Goal: Task Accomplishment & Management: Manage account settings

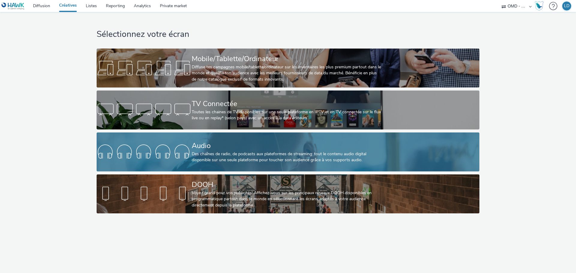
click at [226, 152] on div "Des chaînes de radio, de podcasts aux plateformes de streaming: tout le contenu…" at bounding box center [287, 157] width 190 height 12
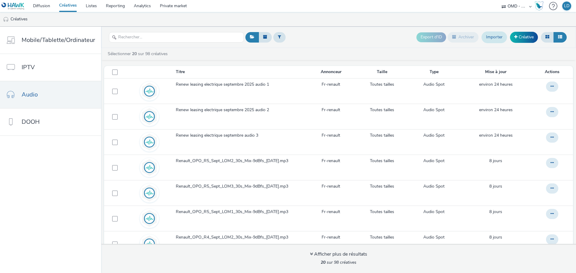
click at [496, 41] on link "Importer" at bounding box center [493, 36] width 25 height 11
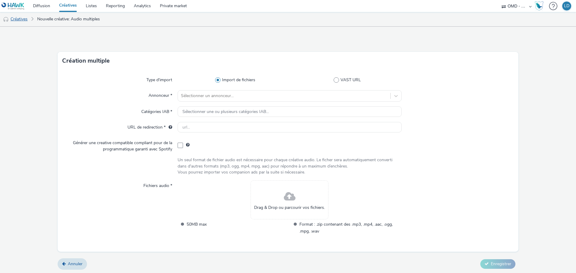
click at [5, 23] on link "Créatives" at bounding box center [15, 19] width 31 height 14
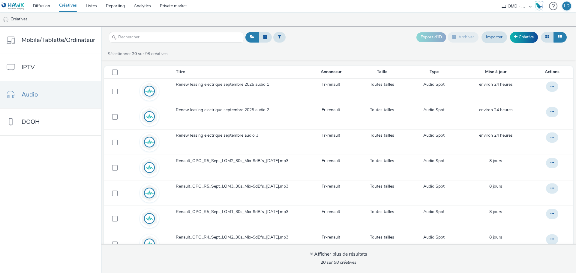
click at [73, 4] on link "Créatives" at bounding box center [68, 6] width 27 height 12
click at [496, 39] on link "Importer" at bounding box center [493, 36] width 25 height 11
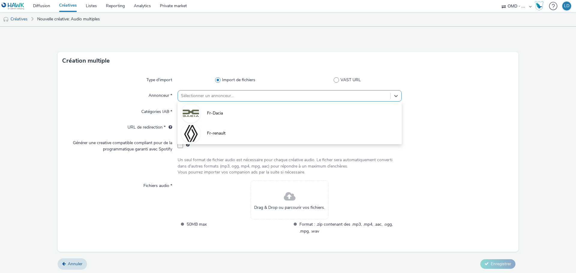
click at [207, 99] on div at bounding box center [284, 95] width 206 height 7
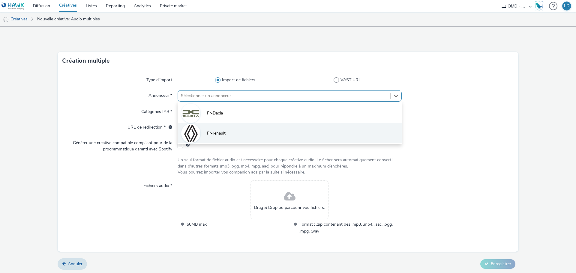
click at [220, 137] on li "Fr-renault" at bounding box center [290, 133] width 224 height 20
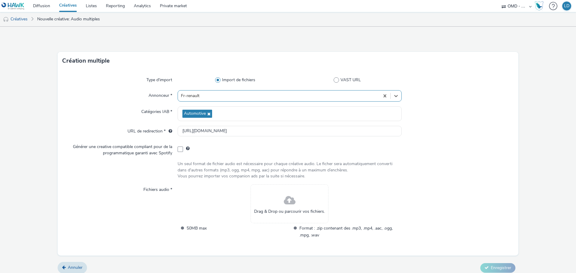
type input "[URL][DOMAIN_NAME]"
click at [298, 204] on div "Drag & Drop ou parcourir vos fichiers." at bounding box center [289, 203] width 78 height 39
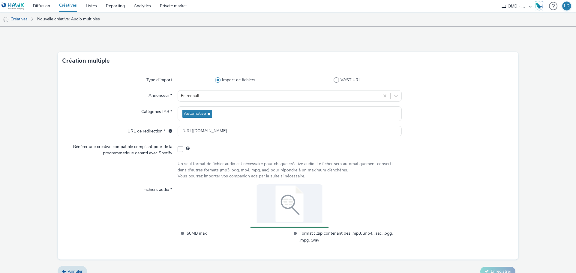
scroll to position [9, 0]
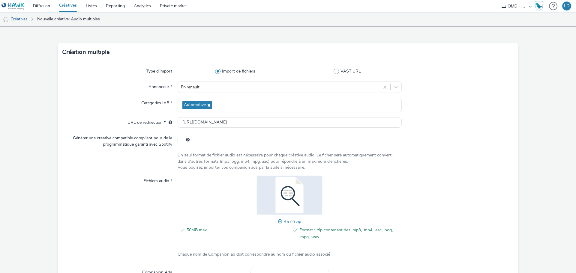
click at [20, 19] on link "Créatives" at bounding box center [15, 19] width 31 height 14
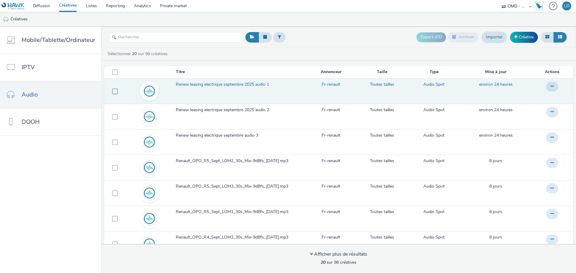
click at [113, 89] on span at bounding box center [114, 91] width 5 height 5
checkbox input "true"
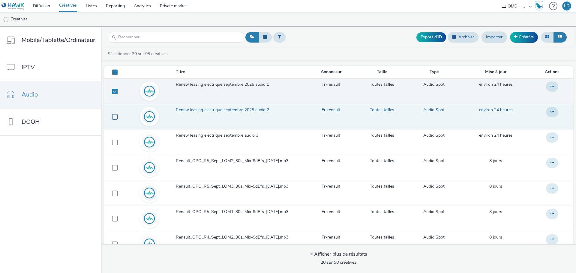
click at [112, 119] on span at bounding box center [114, 116] width 5 height 5
checkbox input "true"
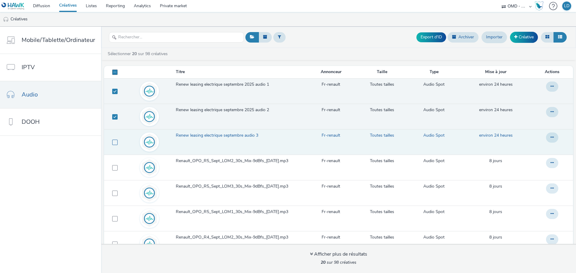
click at [113, 142] on span at bounding box center [114, 142] width 5 height 5
checkbox input "true"
click at [435, 39] on button "Export d'ID" at bounding box center [431, 37] width 30 height 10
checkbox input "false"
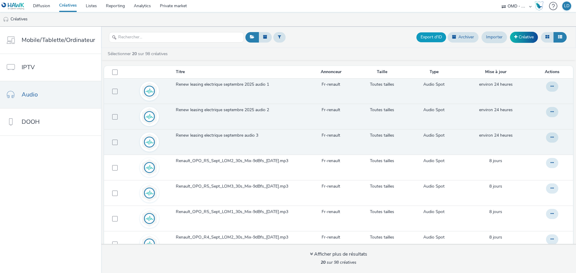
checkbox input "false"
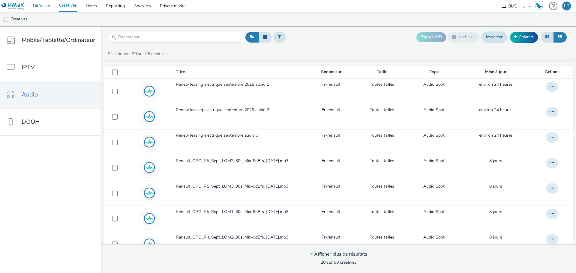
click at [40, 7] on link "Diffusion" at bounding box center [41, 6] width 26 height 12
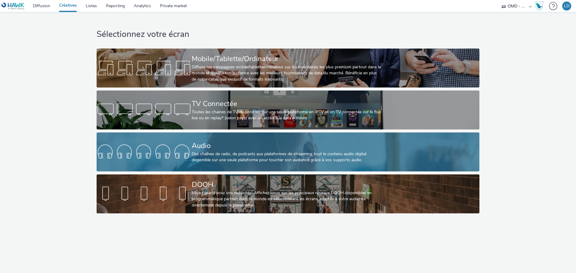
click at [211, 144] on div "Audio" at bounding box center [287, 146] width 190 height 10
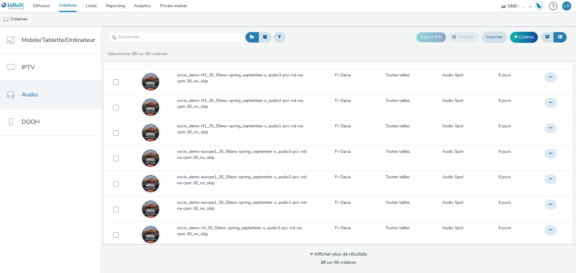
scroll to position [241, 0]
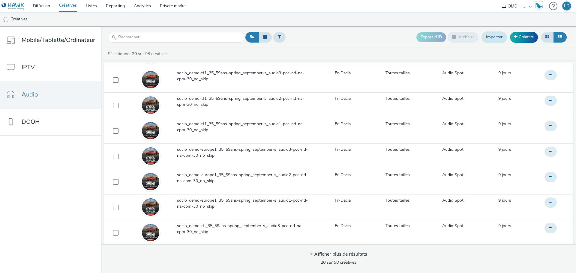
click at [495, 35] on link "Importer" at bounding box center [493, 36] width 25 height 11
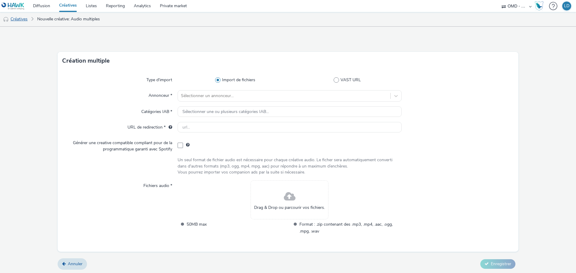
click at [21, 23] on link "Créatives" at bounding box center [15, 19] width 31 height 14
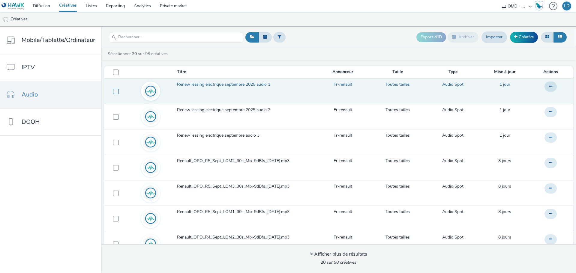
click at [113, 90] on span at bounding box center [115, 91] width 5 height 5
click at [118, 89] on td at bounding box center [114, 90] width 21 height 25
click at [114, 91] on span at bounding box center [115, 91] width 5 height 5
checkbox input "false"
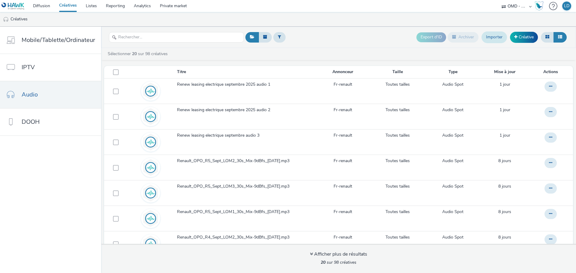
click at [502, 34] on link "Importer" at bounding box center [493, 36] width 25 height 11
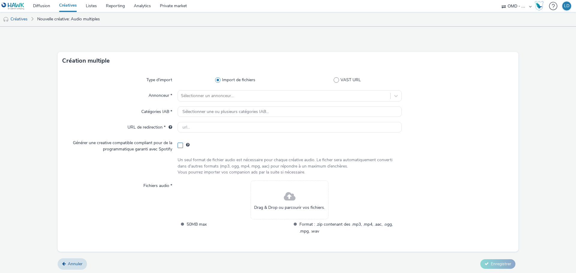
click at [181, 146] on span at bounding box center [180, 145] width 5 height 5
checkbox input "true"
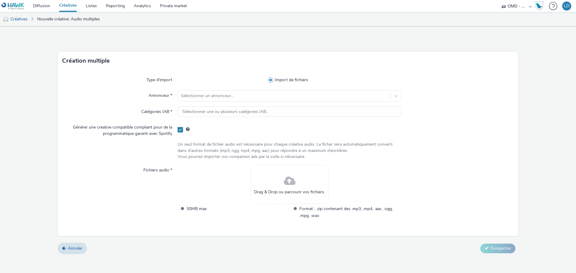
click at [302, 187] on div "Drag & Drop ou parcourir vos fichiers." at bounding box center [289, 184] width 78 height 39
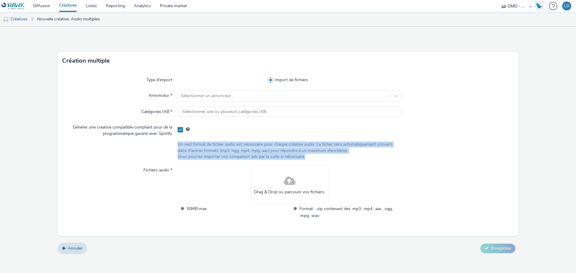
drag, startPoint x: 305, startPoint y: 157, endPoint x: 175, endPoint y: 142, distance: 131.0
click at [175, 142] on div "Un seul format de fichier audio est nécessaire pour chaque créative audio. [PER…" at bounding box center [287, 151] width 451 height 18
click at [20, 19] on link "Créatives" at bounding box center [15, 19] width 31 height 14
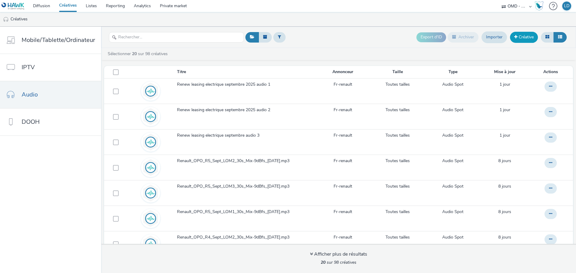
click at [514, 37] on span at bounding box center [515, 37] width 3 height 4
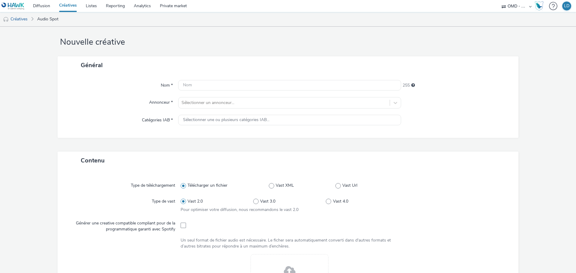
scroll to position [6, 0]
click at [15, 17] on link "Créatives" at bounding box center [15, 19] width 31 height 14
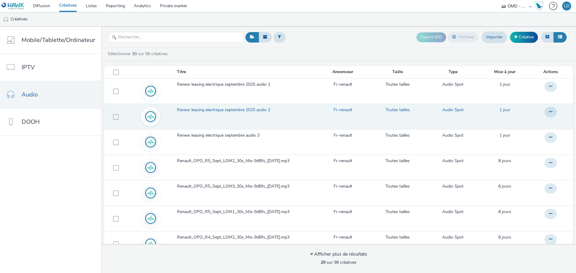
click at [190, 109] on span "Renew leasing electrique septembre 2025 audio 2" at bounding box center [225, 110] width 96 height 6
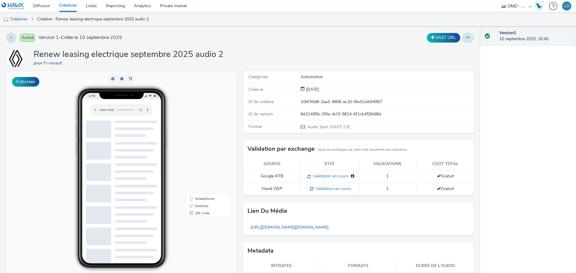
click at [462, 40] on button at bounding box center [468, 38] width 12 height 10
click at [448, 49] on link "Modifier" at bounding box center [451, 50] width 45 height 12
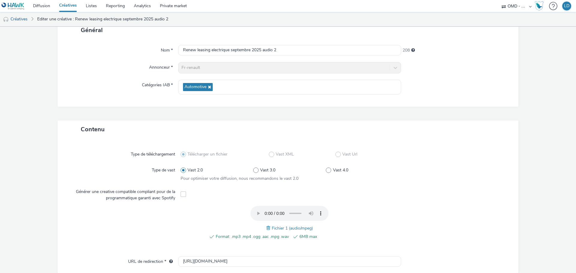
scroll to position [42, 0]
click at [21, 18] on link "Créatives" at bounding box center [15, 19] width 31 height 14
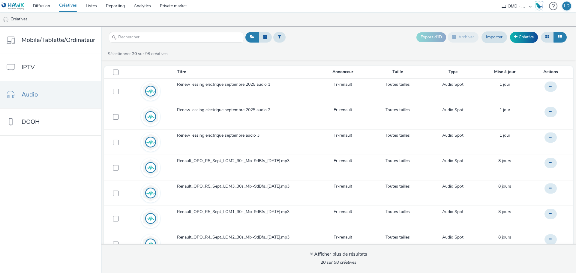
click at [379, 45] on header "Export d'ID Archiver Importer Créative" at bounding box center [338, 37] width 475 height 21
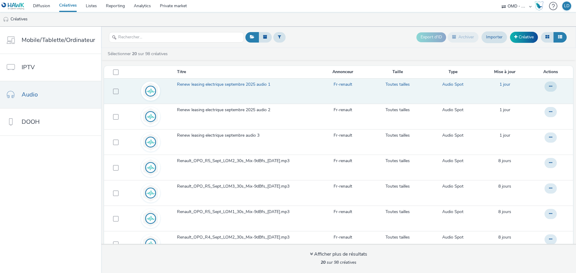
click at [252, 87] on span "Renew leasing electrique septembre 2025 audio 1" at bounding box center [225, 85] width 96 height 6
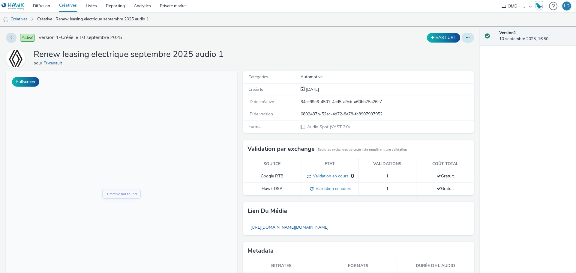
click at [463, 40] on button at bounding box center [468, 38] width 12 height 10
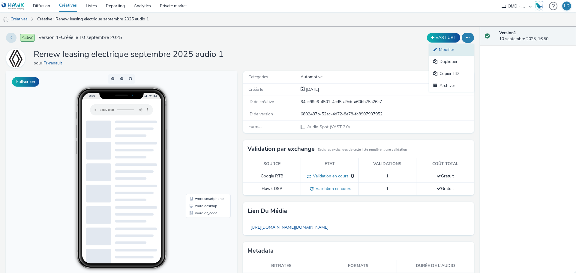
click at [444, 46] on link "Modifier" at bounding box center [451, 50] width 45 height 12
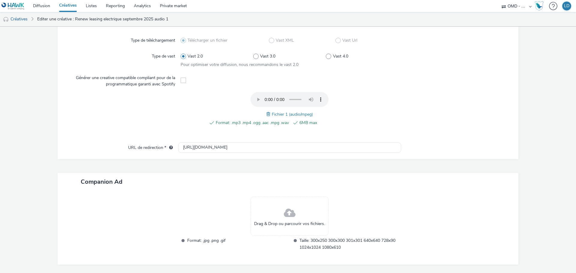
scroll to position [157, 0]
click at [280, 212] on div "Drag & Drop ou parcourir vos fichiers." at bounding box center [289, 215] width 78 height 39
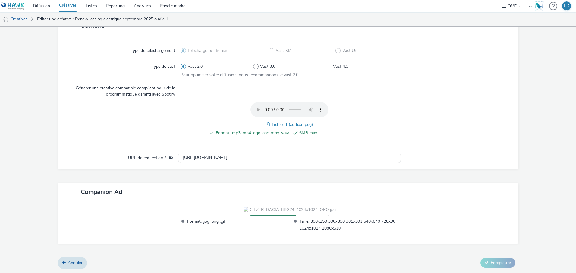
scroll to position [180, 0]
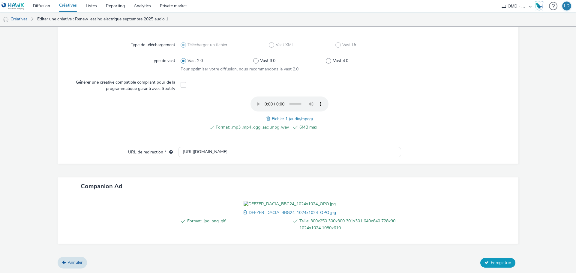
click at [484, 258] on div "Contenu Type de téléchargement Télécharger un fichier Vast XML Vast Url Type de…" at bounding box center [288, 134] width 461 height 247
click at [491, 266] on span "Enregistrer" at bounding box center [501, 263] width 20 height 6
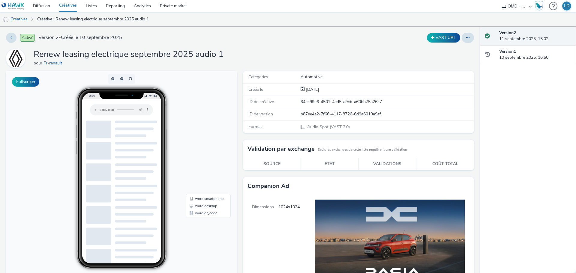
click at [22, 16] on link "Créatives" at bounding box center [15, 19] width 31 height 14
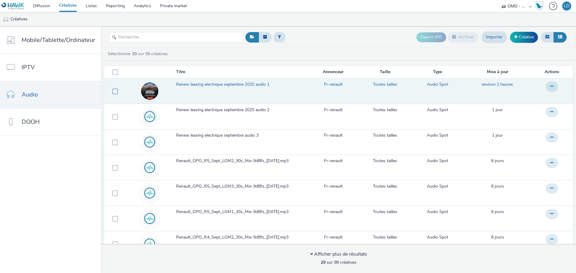
click at [113, 92] on span at bounding box center [114, 91] width 5 height 5
checkbox input "true"
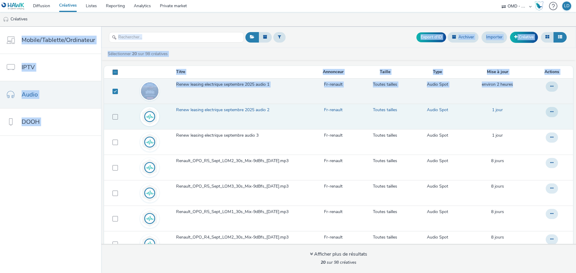
click at [114, 122] on td at bounding box center [114, 116] width 20 height 25
click at [113, 116] on span at bounding box center [114, 116] width 5 height 5
checkbox input "true"
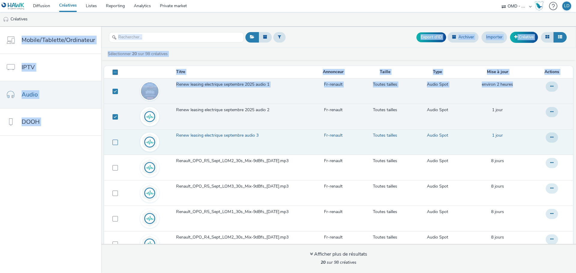
click at [112, 144] on span at bounding box center [114, 142] width 5 height 5
checkbox input "true"
click at [537, 36] on link "Créative" at bounding box center [524, 37] width 28 height 11
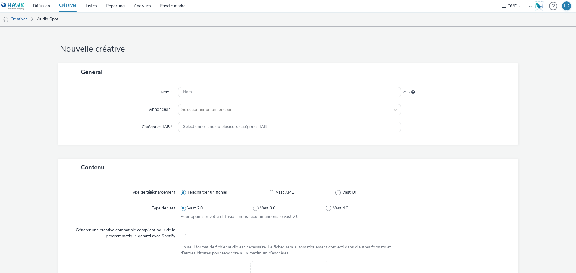
click at [19, 18] on link "Créatives" at bounding box center [15, 19] width 31 height 14
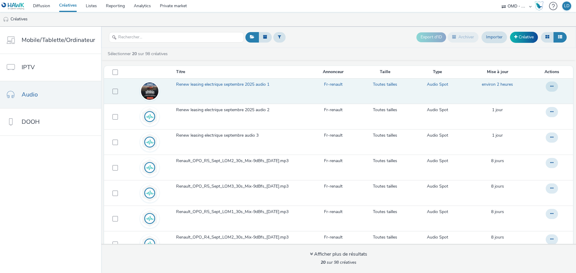
click at [114, 97] on td at bounding box center [114, 90] width 20 height 25
click at [114, 93] on span at bounding box center [114, 91] width 5 height 5
checkbox input "true"
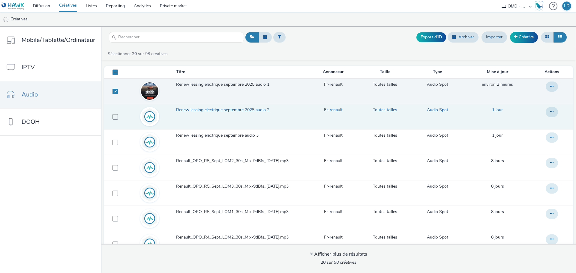
click at [114, 112] on td at bounding box center [114, 116] width 20 height 25
click at [114, 116] on span at bounding box center [114, 116] width 5 height 5
checkbox input "true"
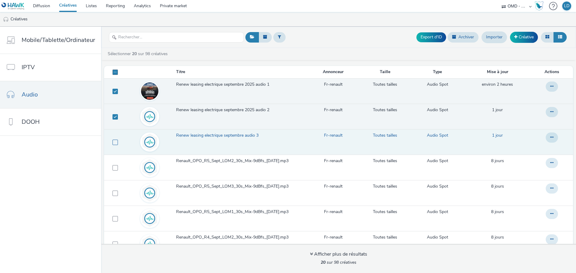
click at [113, 142] on span at bounding box center [114, 142] width 5 height 5
checkbox input "true"
click at [429, 36] on button "Export d'ID" at bounding box center [431, 37] width 30 height 10
checkbox input "false"
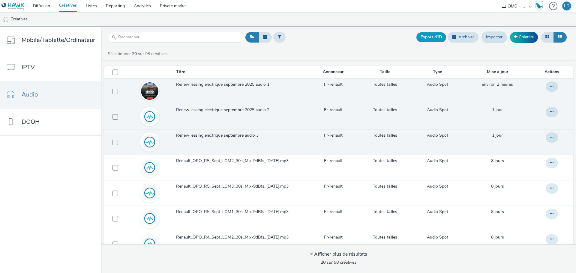
checkbox input "false"
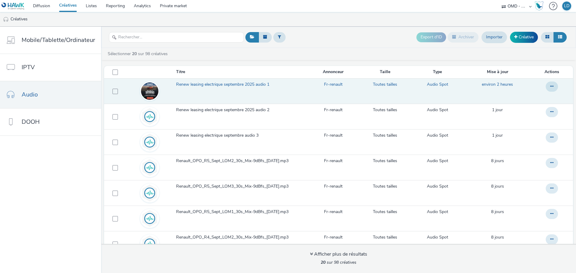
click at [242, 85] on span "Renew leasing electrique septembre 2025 audio 1" at bounding box center [224, 85] width 96 height 6
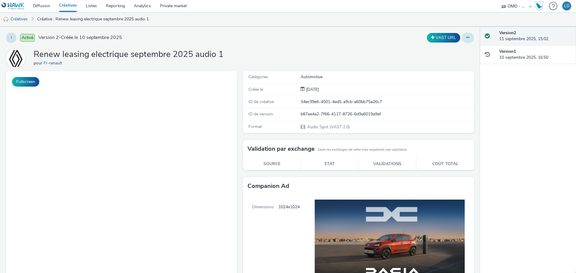
click at [469, 38] on button at bounding box center [468, 38] width 12 height 10
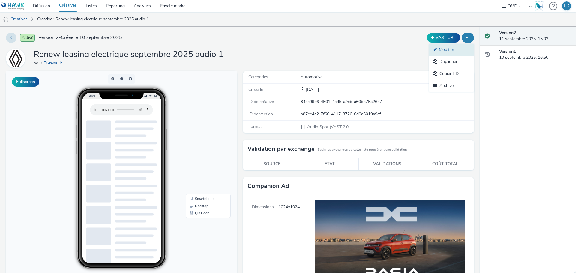
click at [453, 52] on link "Modifier" at bounding box center [451, 50] width 45 height 12
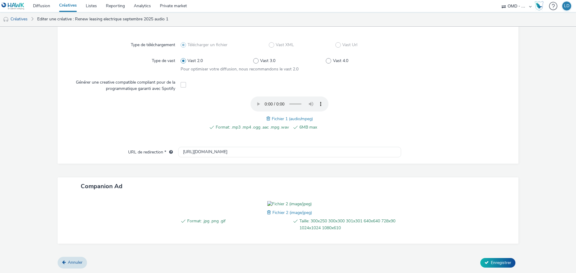
scroll to position [186, 0]
click at [272, 212] on span "Fichier 2 (image/jpeg)" at bounding box center [292, 213] width 40 height 6
click at [267, 212] on span at bounding box center [269, 212] width 5 height 7
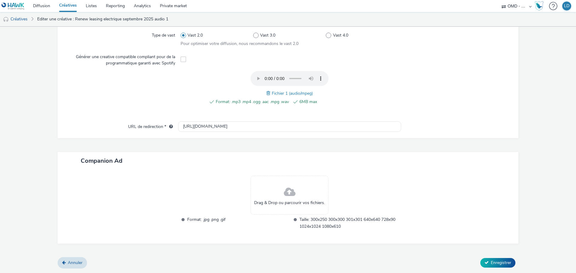
scroll to position [177, 0]
click at [496, 266] on button "Enregistrer" at bounding box center [497, 264] width 35 height 10
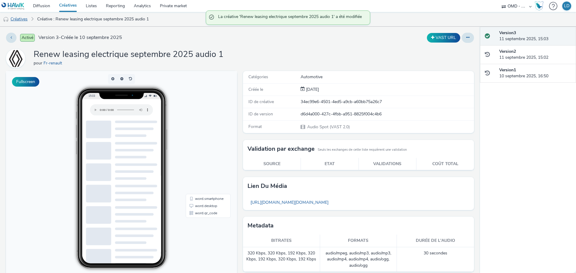
click at [24, 22] on link "Créatives" at bounding box center [15, 19] width 31 height 14
